Goal: Find contact information: Find contact information

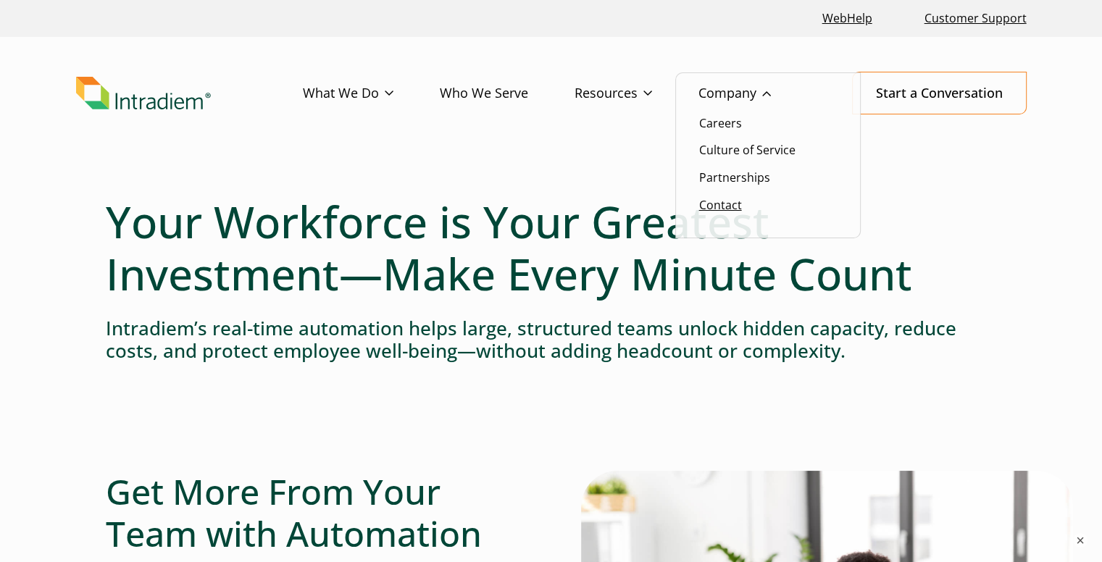
click at [729, 207] on link "Contact" at bounding box center [720, 205] width 43 height 16
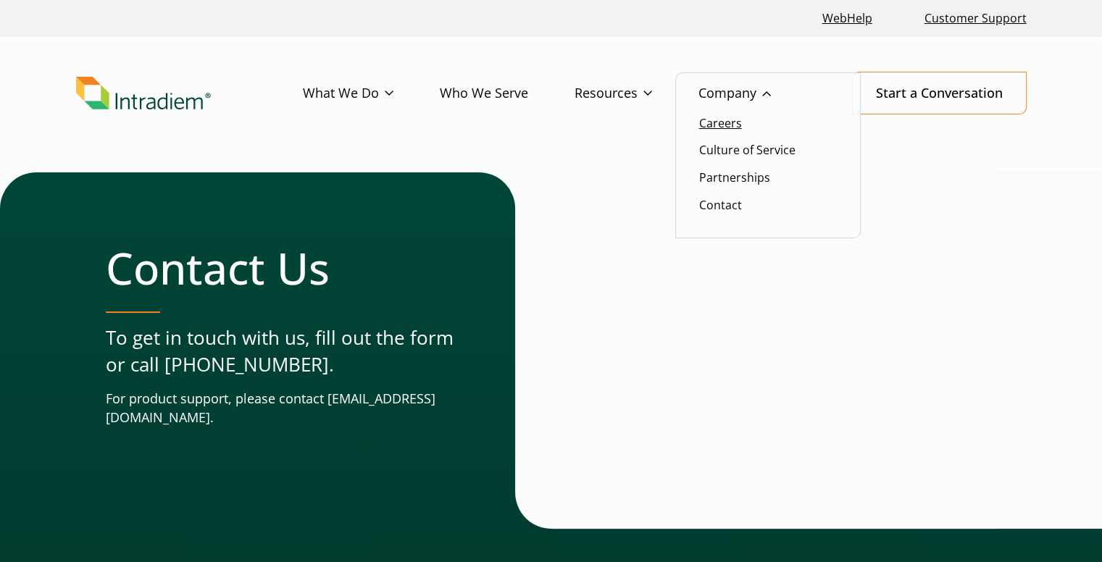
click at [733, 125] on link "Careers" at bounding box center [720, 123] width 43 height 16
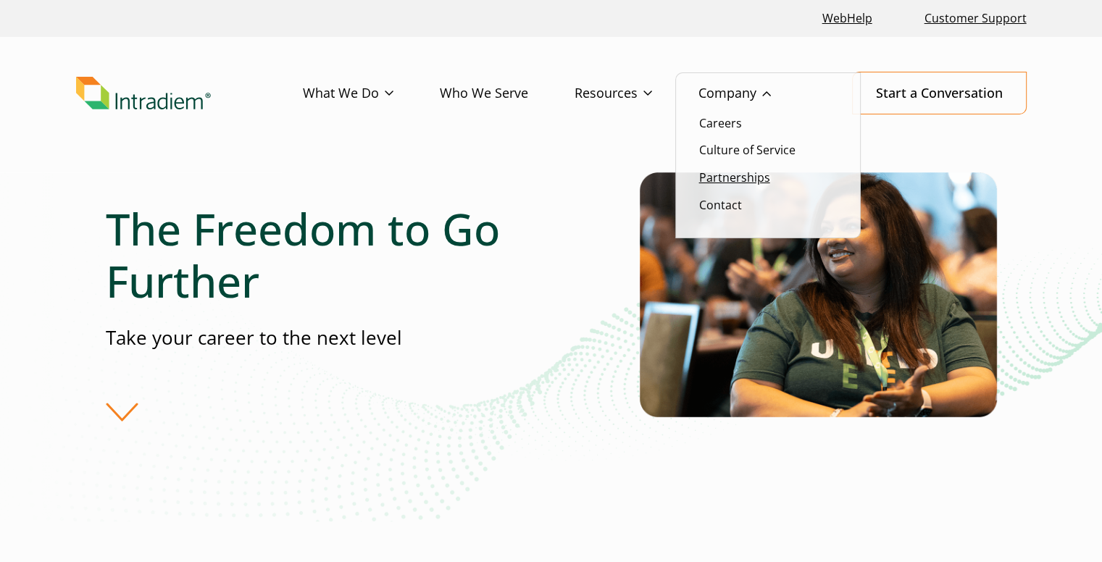
click at [753, 180] on link "Partnerships" at bounding box center [734, 178] width 71 height 16
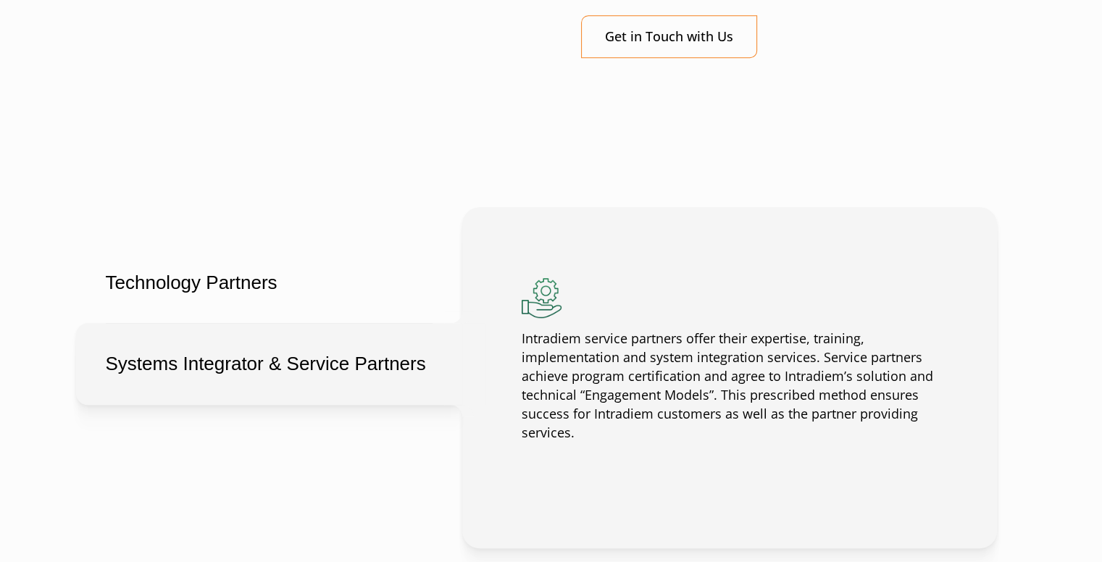
scroll to position [1087, 0]
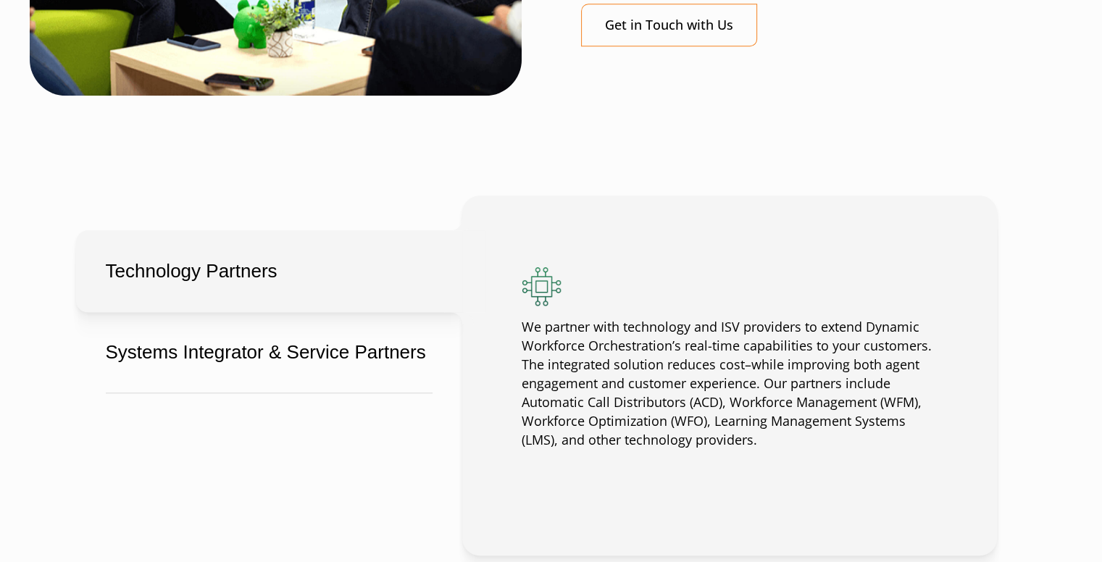
click at [283, 275] on button "Technology Partners" at bounding box center [269, 271] width 386 height 82
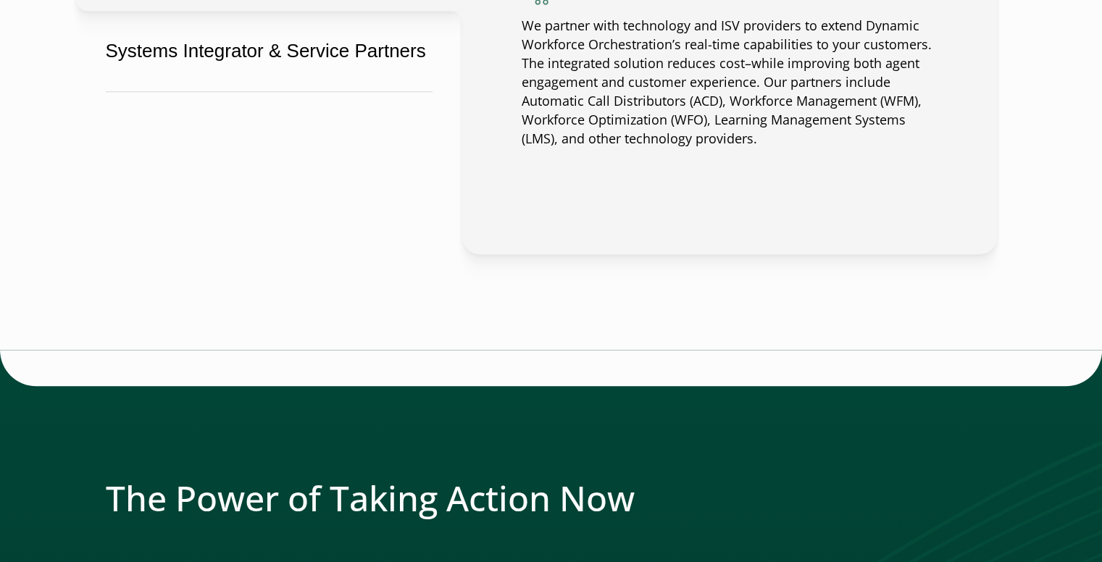
scroll to position [1377, 0]
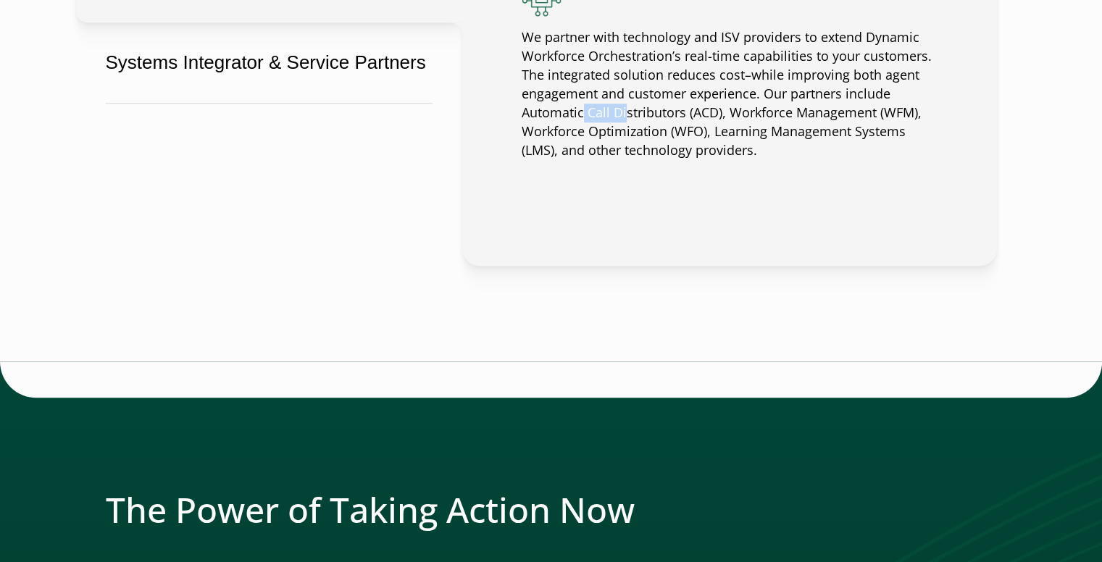
drag, startPoint x: 584, startPoint y: 114, endPoint x: 630, endPoint y: 112, distance: 45.7
click at [628, 112] on p "We partner with technology and ISV providers to extend Dynamic Workforce Orches…" at bounding box center [730, 93] width 416 height 131
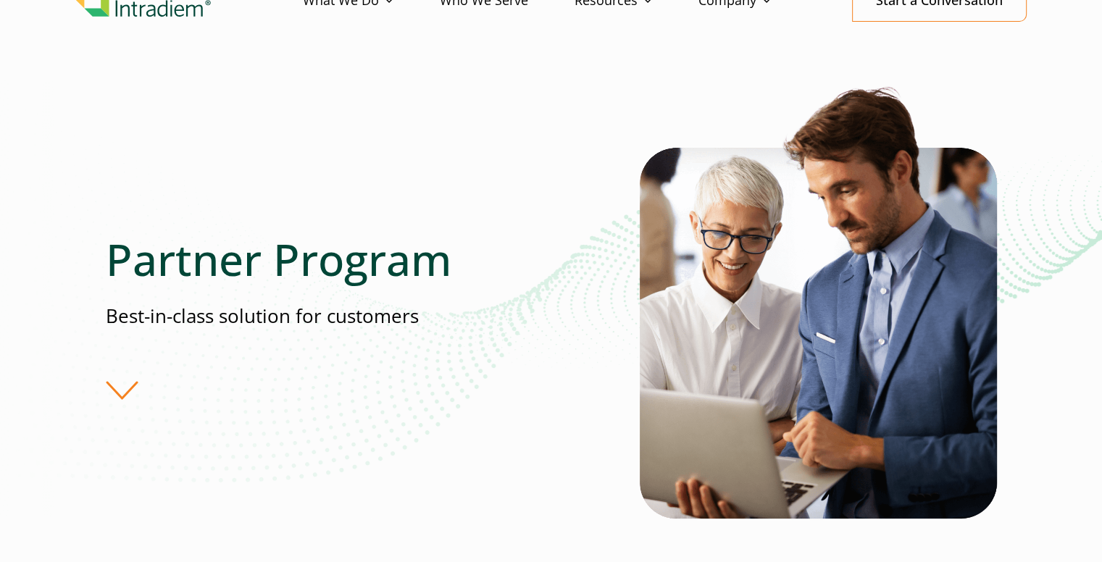
scroll to position [0, 0]
